Goal: Task Accomplishment & Management: Manage account settings

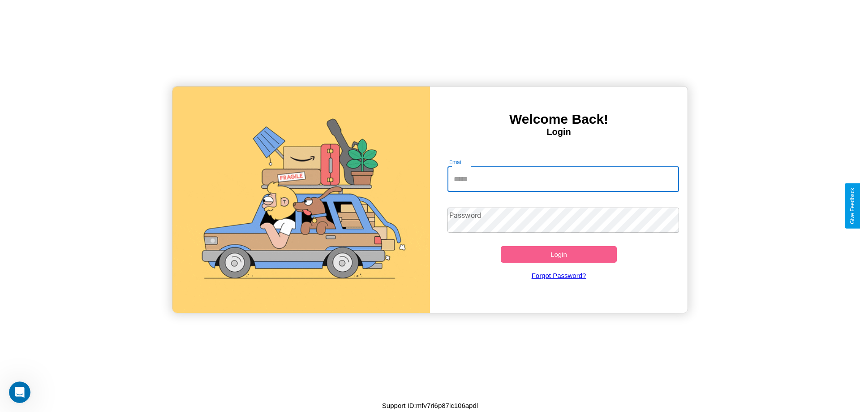
click at [563, 179] on input "Email" at bounding box center [564, 179] width 232 height 25
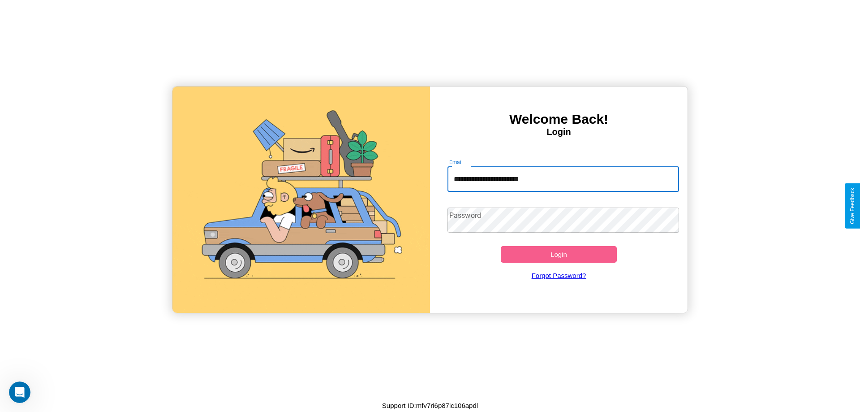
type input "**********"
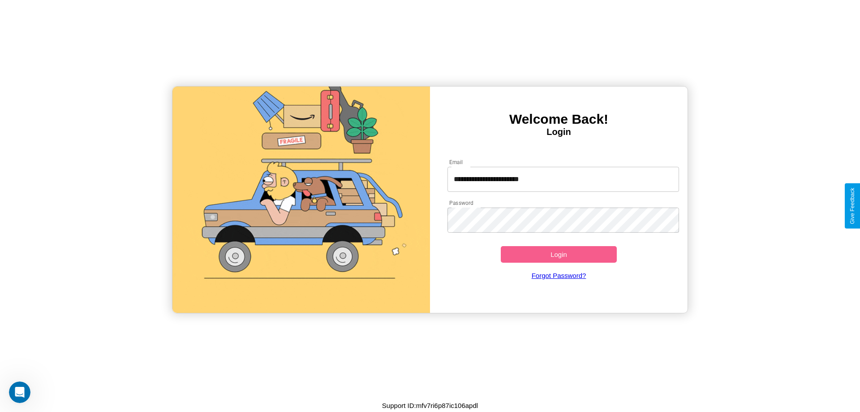
click at [559, 254] on button "Login" at bounding box center [559, 254] width 116 height 17
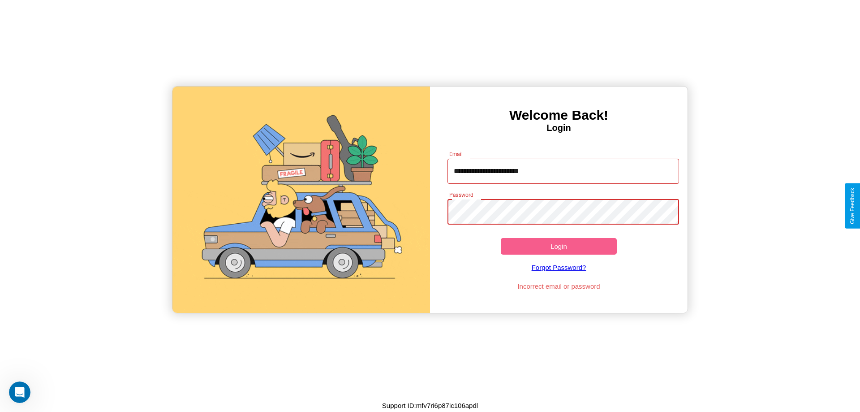
click at [559, 246] on button "Login" at bounding box center [559, 246] width 116 height 17
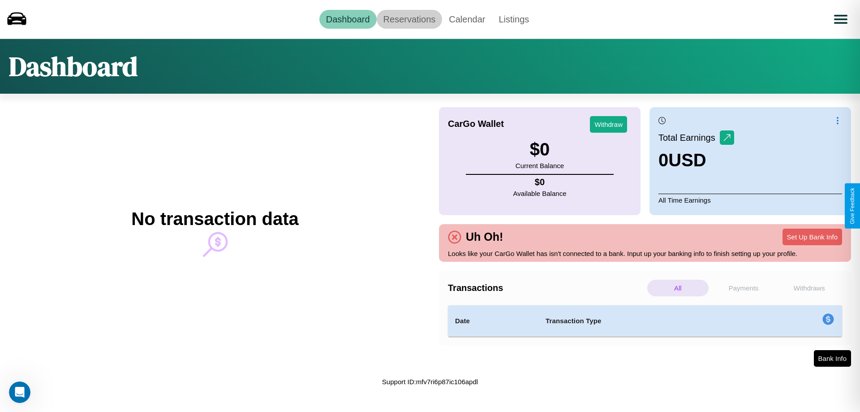
click at [409, 19] on link "Reservations" at bounding box center [410, 19] width 66 height 19
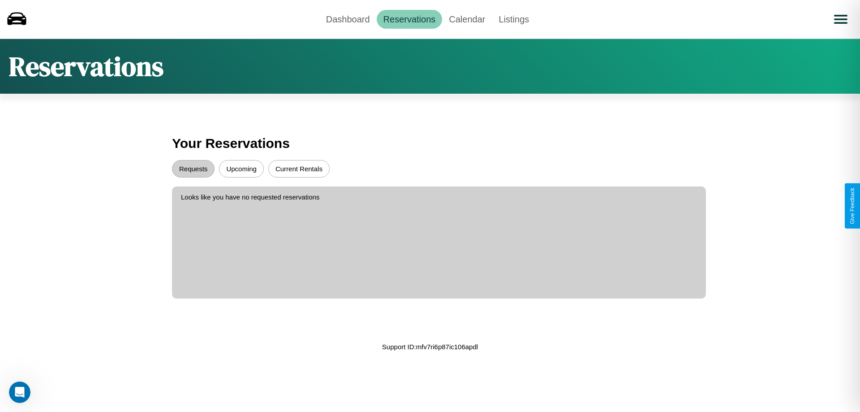
click at [241, 168] on button "Upcoming" at bounding box center [241, 168] width 45 height 17
click at [193, 168] on button "Requests" at bounding box center [193, 168] width 43 height 17
click at [348, 19] on link "Dashboard" at bounding box center [347, 19] width 57 height 19
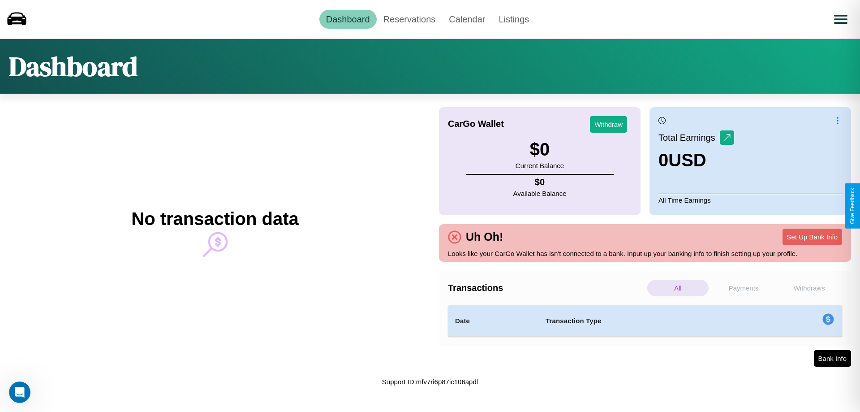
click at [809, 288] on p "Withdraws" at bounding box center [809, 288] width 61 height 17
click at [678, 288] on p "All" at bounding box center [677, 288] width 61 height 17
click at [744, 288] on p "Payments" at bounding box center [743, 288] width 61 height 17
